Goal: Task Accomplishment & Management: Use online tool/utility

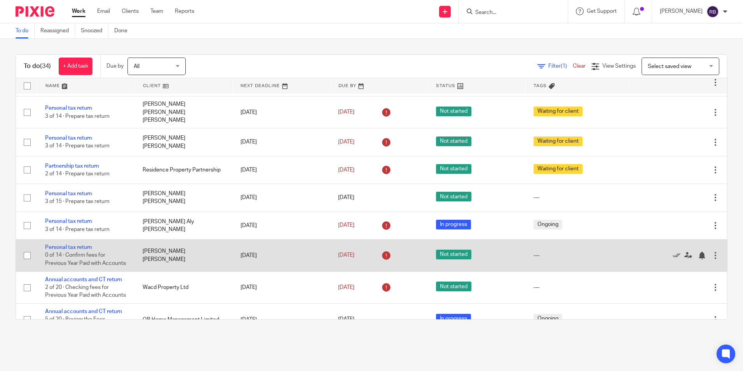
scroll to position [700, 0]
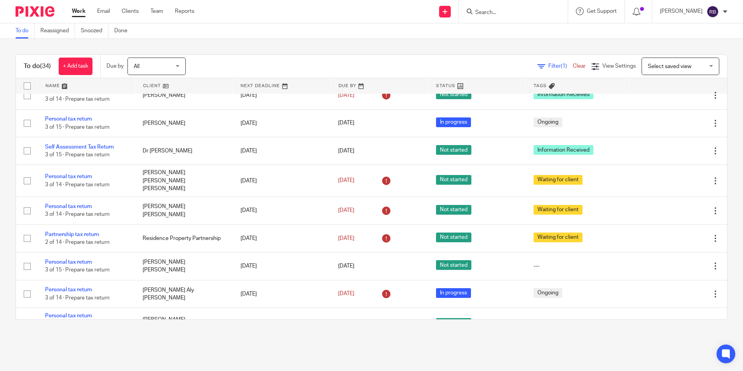
click at [554, 23] on body "Work Email Clients Team Reports Work Email Clients Team Reports Settings Send n…" at bounding box center [371, 185] width 743 height 371
click at [551, 19] on div at bounding box center [513, 11] width 109 height 23
click at [507, 21] on div at bounding box center [513, 11] width 109 height 23
click at [499, 16] on input "Search" at bounding box center [510, 12] width 70 height 7
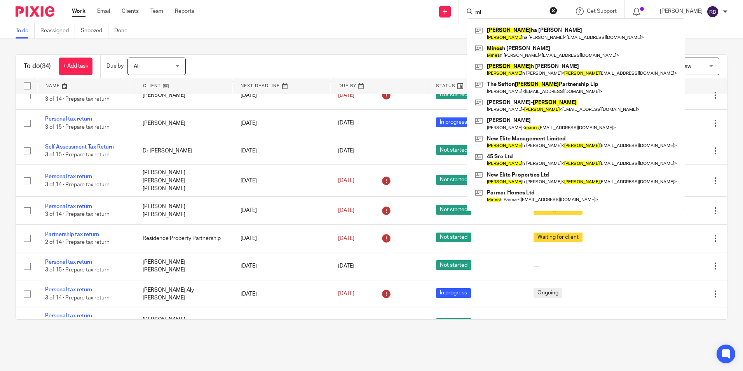
type input "m"
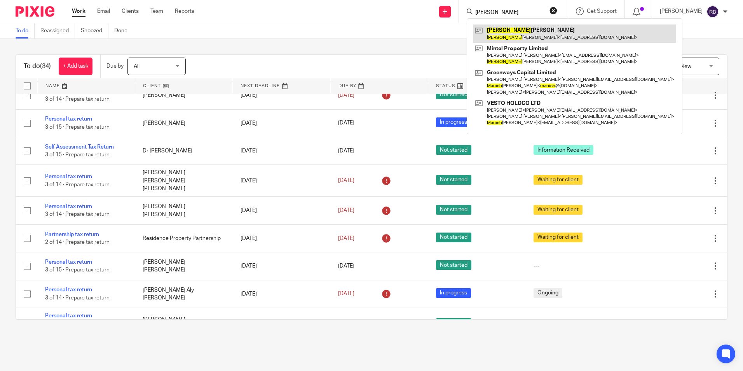
type input "manisha"
click at [528, 35] on link at bounding box center [574, 33] width 203 height 18
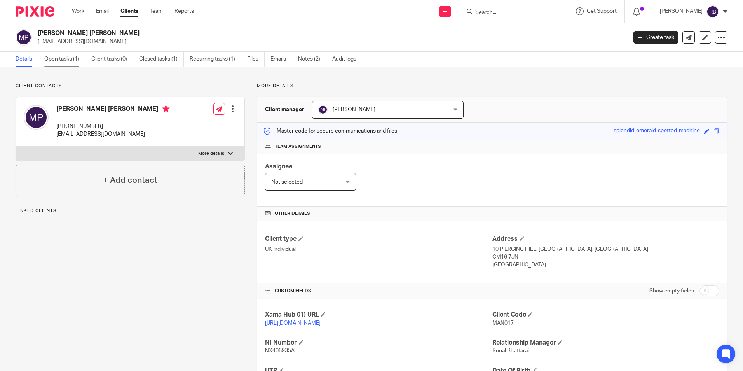
click at [54, 65] on link "Open tasks (1)" at bounding box center [64, 59] width 41 height 15
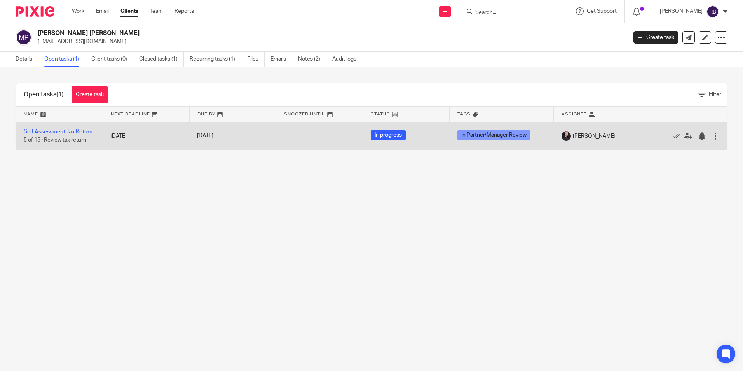
click at [37, 134] on td "Self Assessment Tax Return 5 of 15 · Review tax return" at bounding box center [59, 136] width 87 height 28
click at [43, 129] on link "Self Assessment Tax Return" at bounding box center [58, 131] width 69 height 5
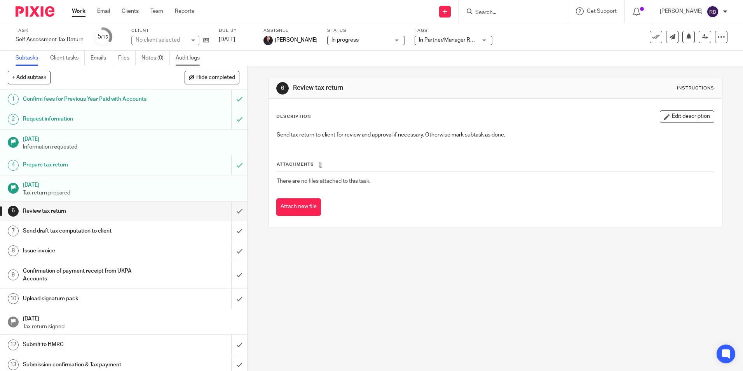
click at [187, 54] on link "Audit logs" at bounding box center [191, 58] width 30 height 15
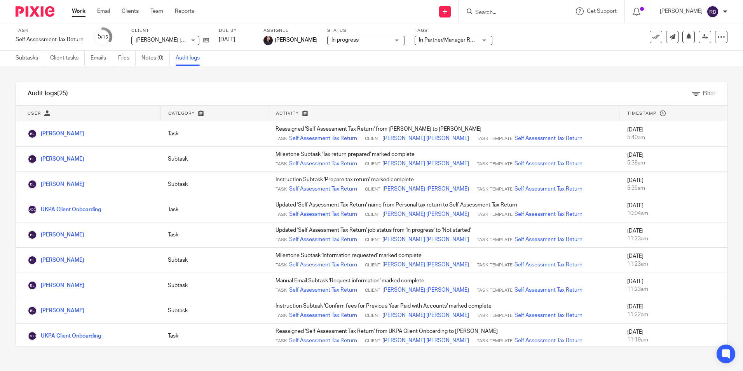
click at [83, 13] on link "Work" at bounding box center [79, 11] width 14 height 8
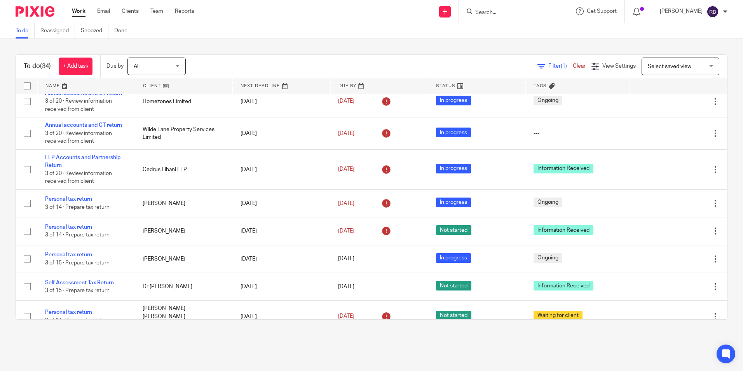
scroll to position [583, 0]
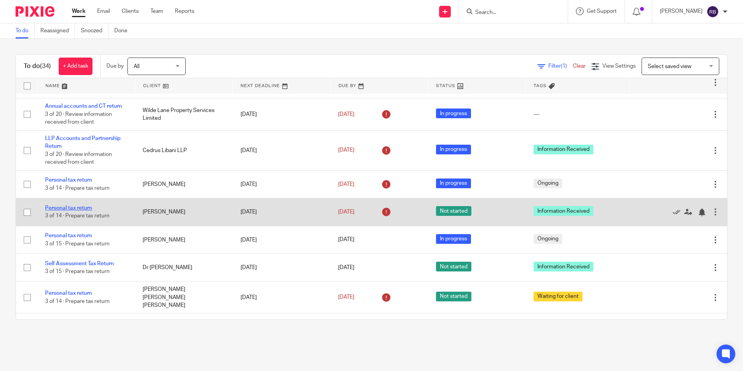
click at [78, 211] on link "Personal tax return" at bounding box center [68, 207] width 47 height 5
